Goal: Transaction & Acquisition: Purchase product/service

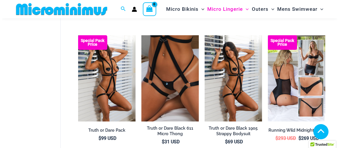
scroll to position [361, 0]
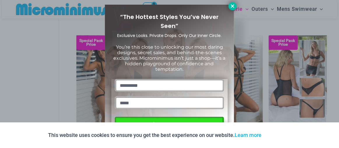
click at [232, 6] on icon at bounding box center [232, 5] width 3 height 3
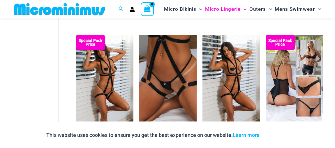
scroll to position [479, 0]
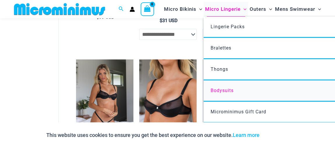
click at [217, 91] on span "Bodysuits" at bounding box center [221, 91] width 23 height 6
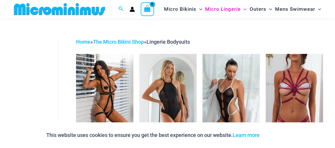
scroll to position [32, 0]
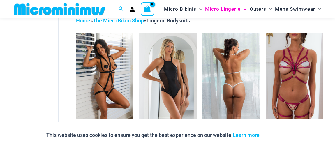
click at [239, 79] on img at bounding box center [230, 76] width 57 height 86
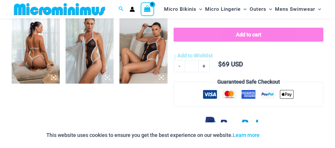
scroll to position [316, 0]
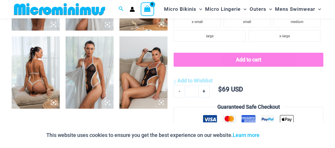
click at [93, 70] on img at bounding box center [89, 72] width 48 height 72
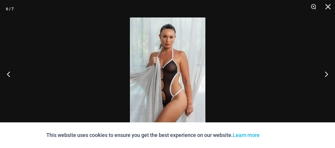
click at [162, 69] on img at bounding box center [167, 73] width 75 height 113
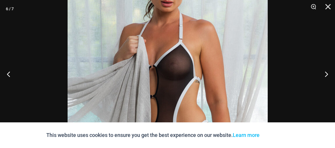
scroll to position [195, 0]
click at [329, 3] on button "Close" at bounding box center [325, 8] width 15 height 17
